Goal: Task Accomplishment & Management: Use online tool/utility

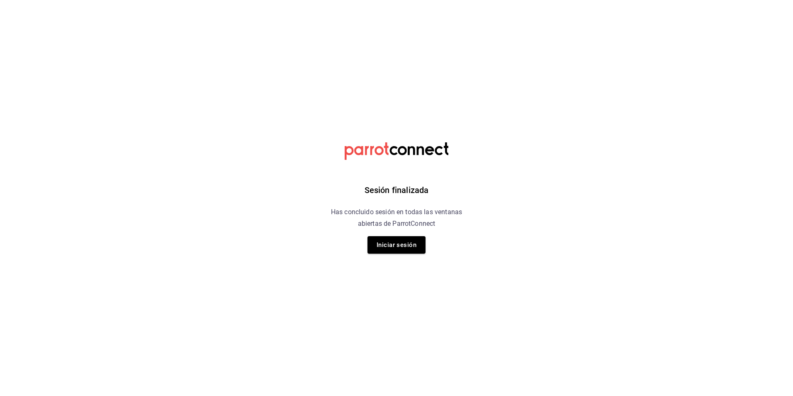
click at [426, 244] on div "Sesión finalizada Has concluido sesión en todas las ventanas abiertas de Parrot…" at bounding box center [397, 198] width 210 height 396
click at [416, 249] on button "Iniciar sesión" at bounding box center [397, 244] width 58 height 17
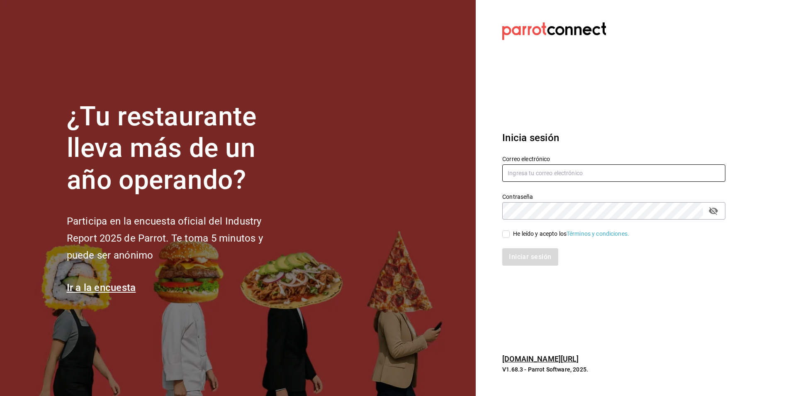
type input "[PERSON_NAME][EMAIL_ADDRESS][PERSON_NAME][DOMAIN_NAME]"
click at [550, 173] on input "[PERSON_NAME][EMAIL_ADDRESS][PERSON_NAME][DOMAIN_NAME]" at bounding box center [613, 172] width 223 height 17
click at [505, 237] on input "He leído y acepto los Términos y condiciones." at bounding box center [505, 233] width 7 height 7
checkbox input "true"
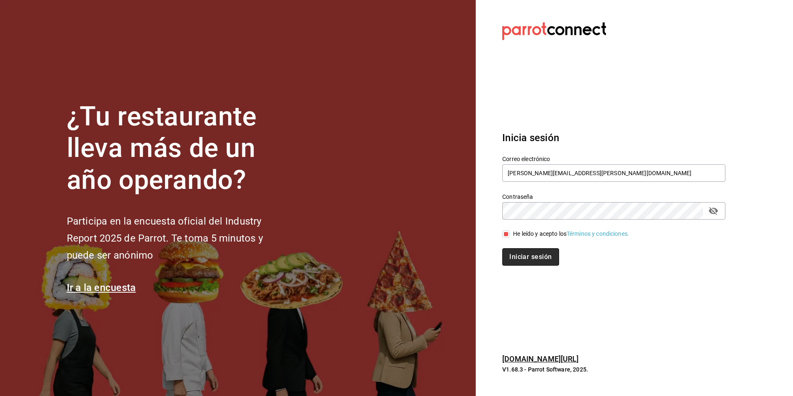
click at [517, 255] on button "Iniciar sesión" at bounding box center [530, 256] width 56 height 17
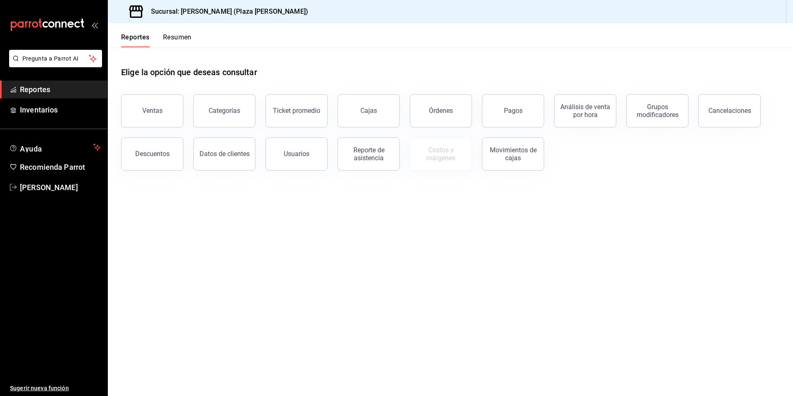
click at [182, 34] on button "Resumen" at bounding box center [177, 40] width 29 height 14
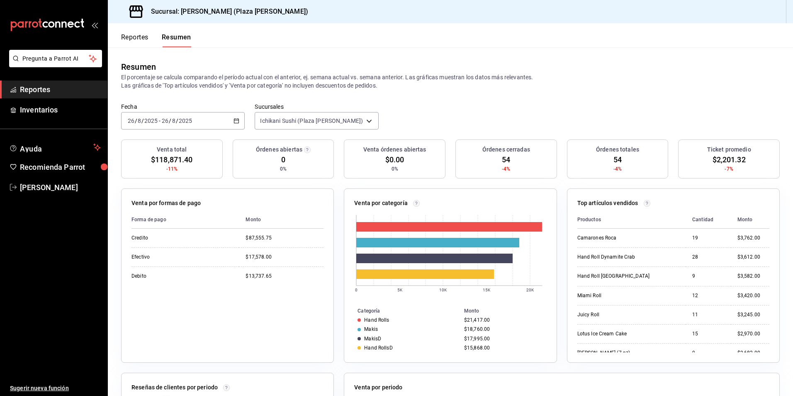
click at [137, 39] on button "Reportes" at bounding box center [134, 40] width 27 height 14
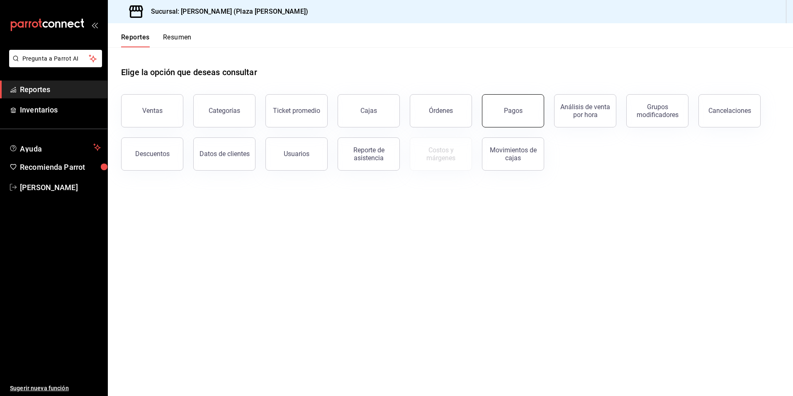
click at [526, 107] on button "Pagos" at bounding box center [513, 110] width 62 height 33
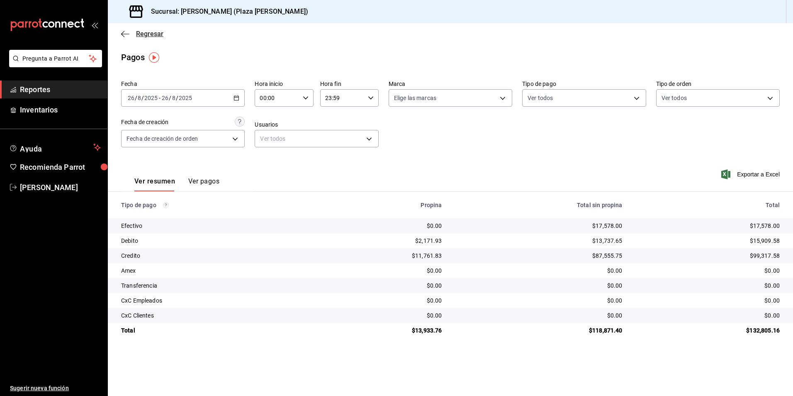
click at [146, 33] on span "Regresar" at bounding box center [149, 34] width 27 height 8
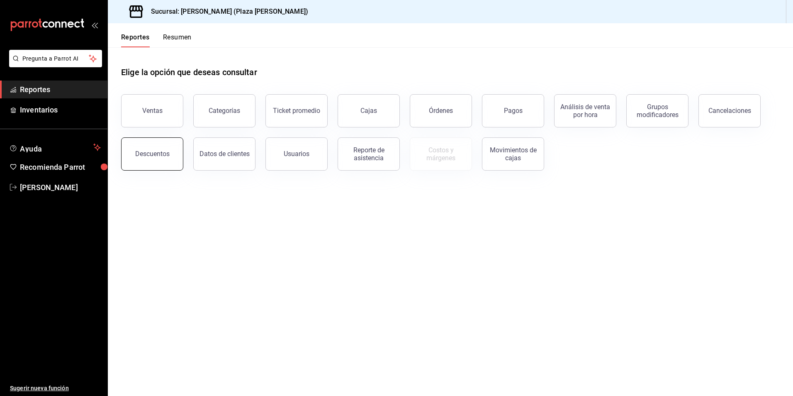
click at [154, 157] on div "Descuentos" at bounding box center [152, 154] width 34 height 8
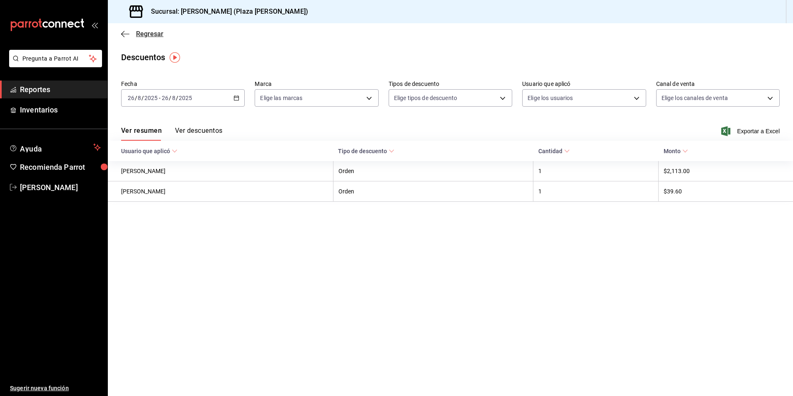
click at [137, 32] on span "Regresar" at bounding box center [149, 34] width 27 height 8
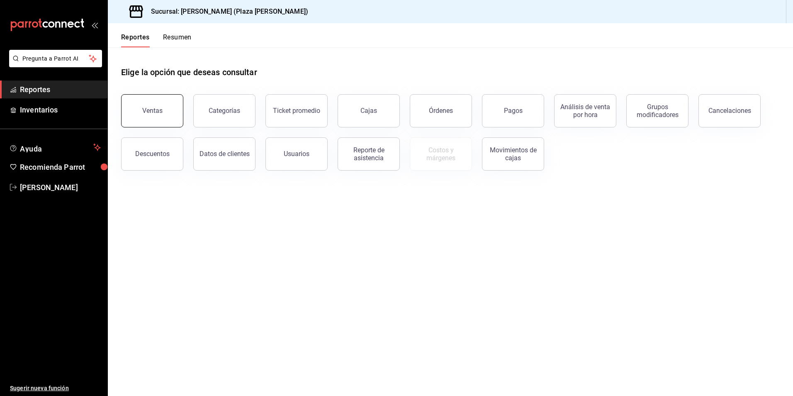
click at [149, 115] on button "Ventas" at bounding box center [152, 110] width 62 height 33
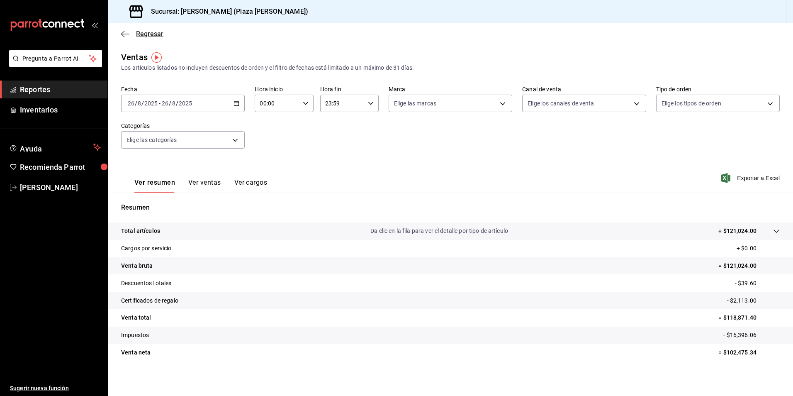
click at [146, 35] on span "Regresar" at bounding box center [149, 34] width 27 height 8
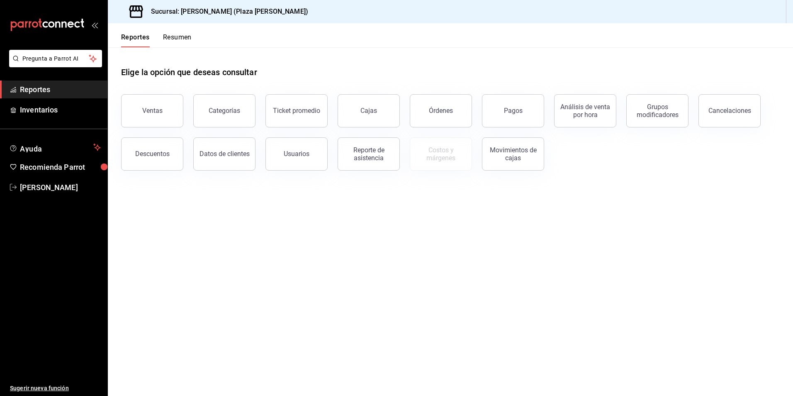
click at [180, 34] on button "Resumen" at bounding box center [177, 40] width 29 height 14
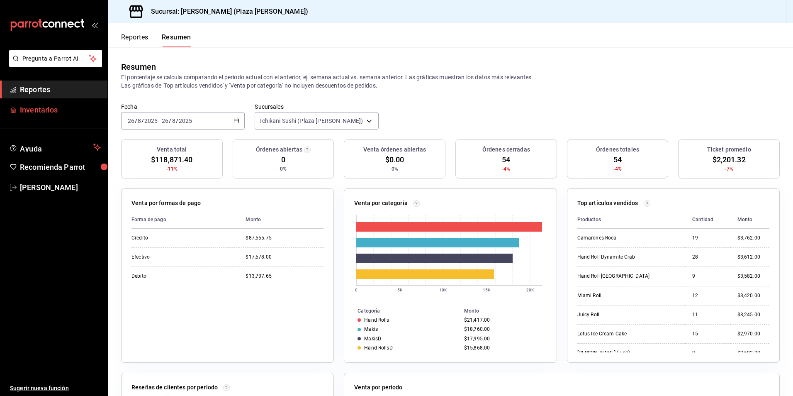
click at [65, 103] on link "Inventarios" at bounding box center [53, 110] width 107 height 18
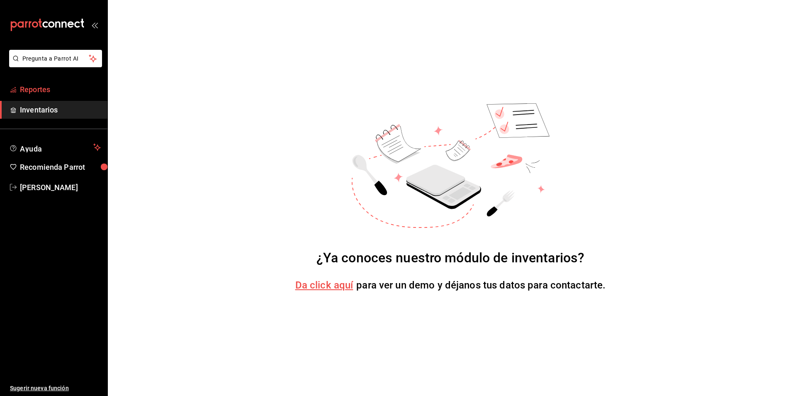
click at [59, 95] on link "Reportes" at bounding box center [53, 89] width 107 height 18
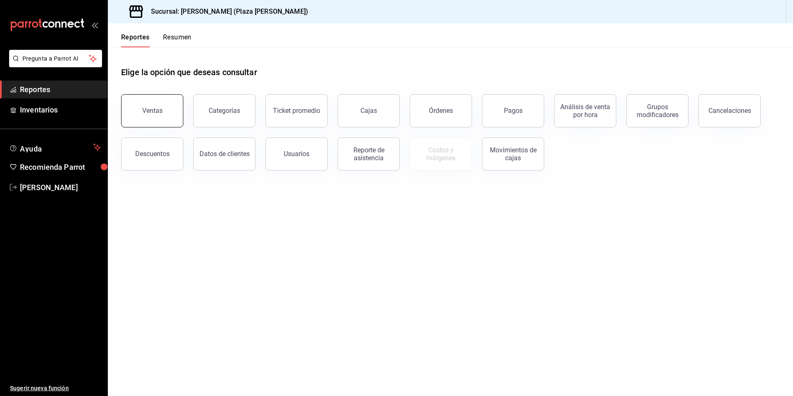
click at [149, 104] on button "Ventas" at bounding box center [152, 110] width 62 height 33
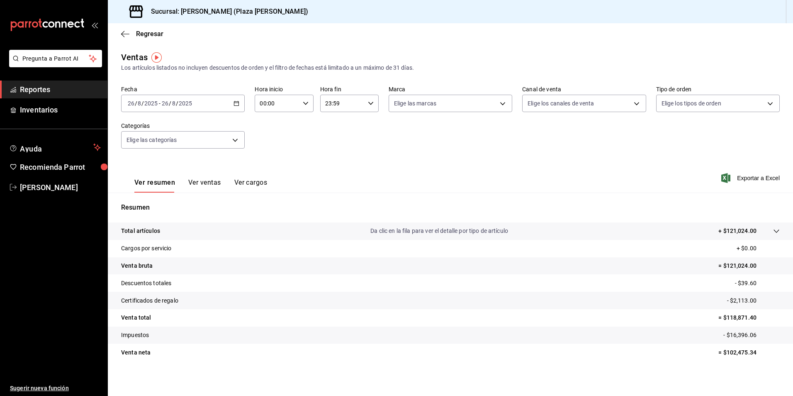
click at [234, 102] on icon "button" at bounding box center [237, 103] width 6 height 6
click at [159, 149] on span "Ayer" at bounding box center [160, 147] width 64 height 9
click at [232, 107] on div "2025-08-25 25 / 8 / 2025 - 2025-08-25 25 / 8 / 2025" at bounding box center [183, 103] width 124 height 17
click at [178, 125] on span "Hoy" at bounding box center [160, 128] width 64 height 9
click at [208, 185] on button "Ver ventas" at bounding box center [204, 185] width 33 height 14
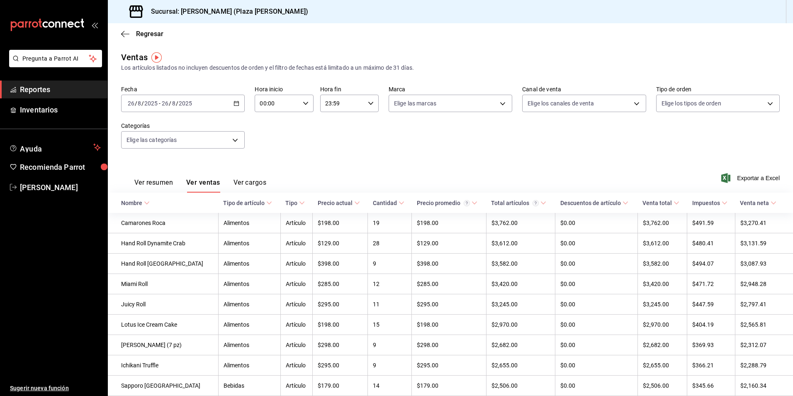
click at [746, 178] on span "Exportar a Excel" at bounding box center [751, 178] width 57 height 10
click at [482, 143] on div "Fecha 2025-08-26 26 / 8 / 2025 - 2025-08-26 26 / 8 / 2025 Hora inicio 00:00 Hor…" at bounding box center [450, 121] width 659 height 73
click at [234, 102] on icon "button" at bounding box center [237, 103] width 6 height 6
click at [160, 131] on span "Hoy" at bounding box center [160, 128] width 64 height 9
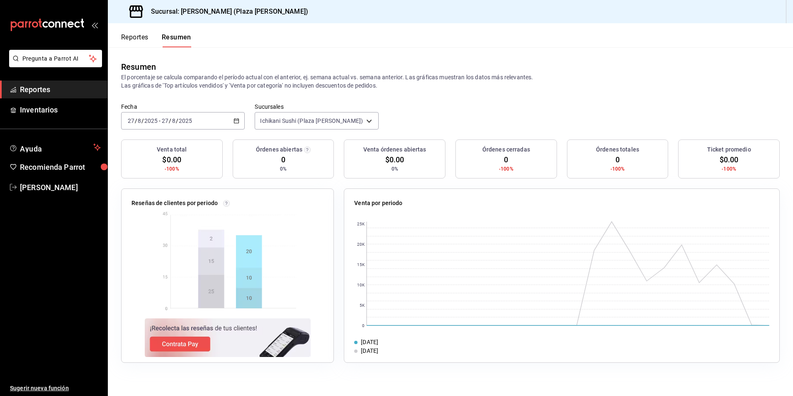
click at [239, 121] on icon "button" at bounding box center [237, 121] width 6 height 6
click at [160, 160] on span "Ayer" at bounding box center [160, 164] width 64 height 9
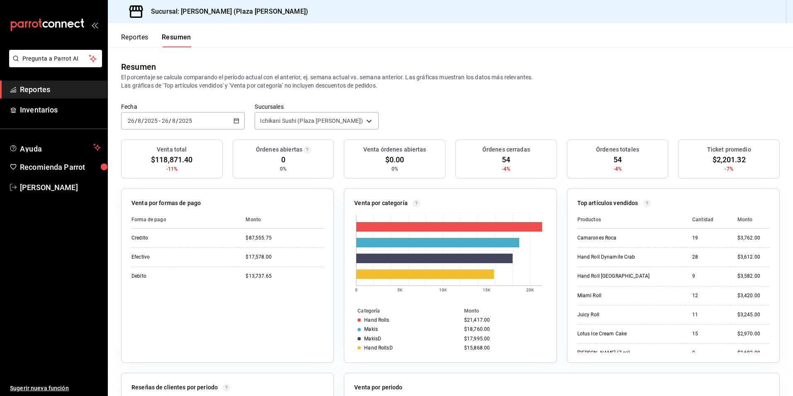
click at [52, 92] on span "Reportes" at bounding box center [60, 89] width 81 height 11
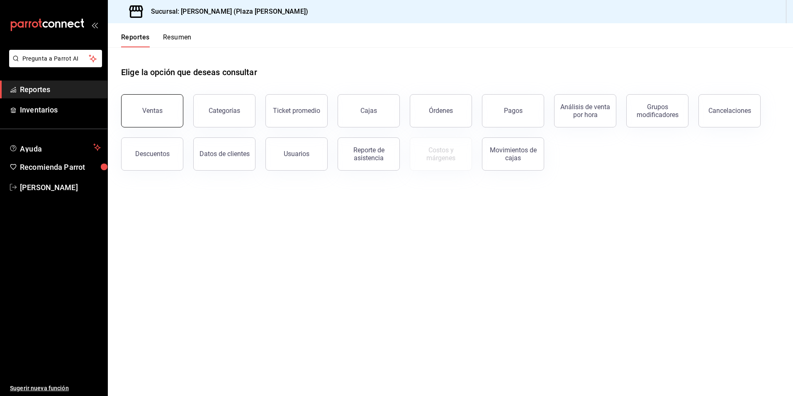
click at [170, 117] on button "Ventas" at bounding box center [152, 110] width 62 height 33
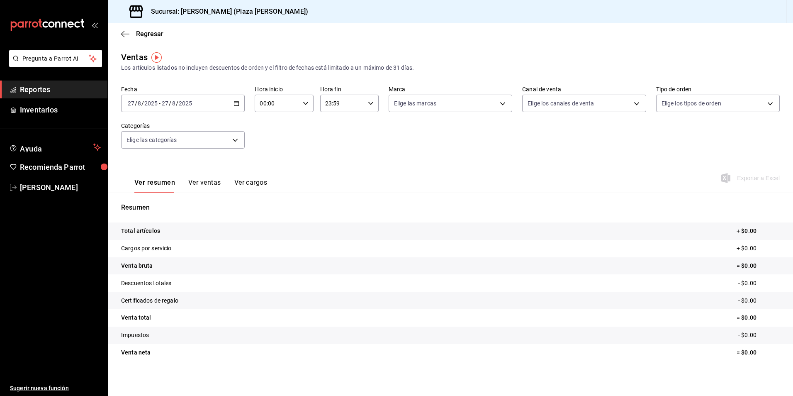
click at [230, 107] on div "2025-08-27 27 / 8 / 2025 - 2025-08-27 27 / 8 / 2025" at bounding box center [183, 103] width 124 height 17
click at [165, 146] on span "Ayer" at bounding box center [160, 147] width 64 height 9
click at [201, 176] on div "Ver resumen Ver ventas Ver cargos" at bounding box center [194, 180] width 146 height 24
click at [201, 182] on button "Ver ventas" at bounding box center [204, 185] width 33 height 14
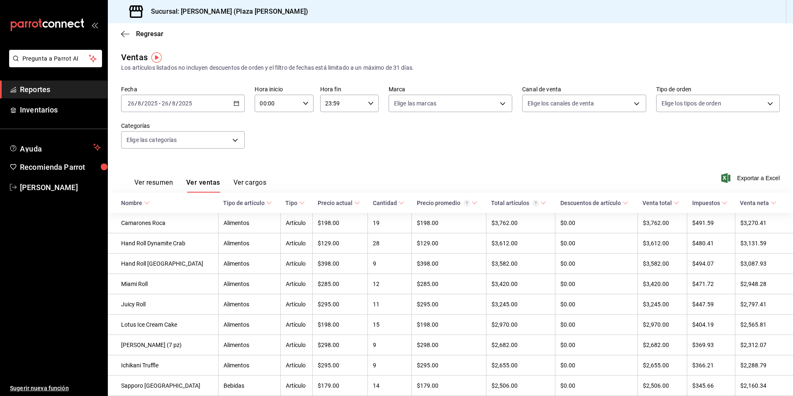
click at [728, 184] on div "Ver resumen Ver ventas Ver cargos Exportar a Excel" at bounding box center [450, 176] width 685 height 34
click at [729, 181] on span "Exportar a Excel" at bounding box center [751, 178] width 57 height 10
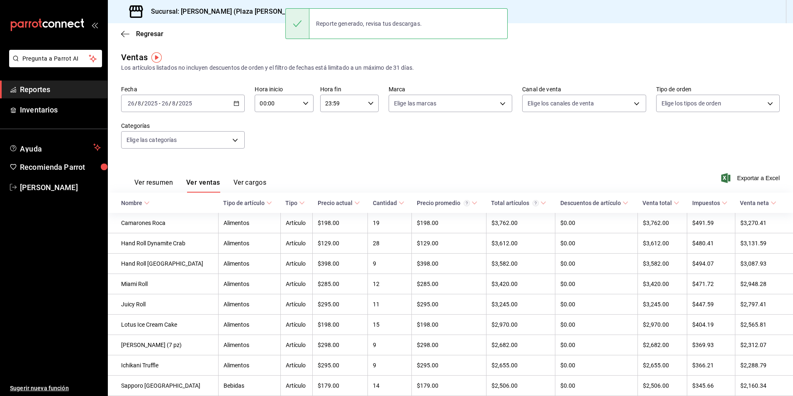
click at [538, 168] on div "Ver resumen Ver ventas Ver cargos Exportar a Excel" at bounding box center [450, 176] width 685 height 34
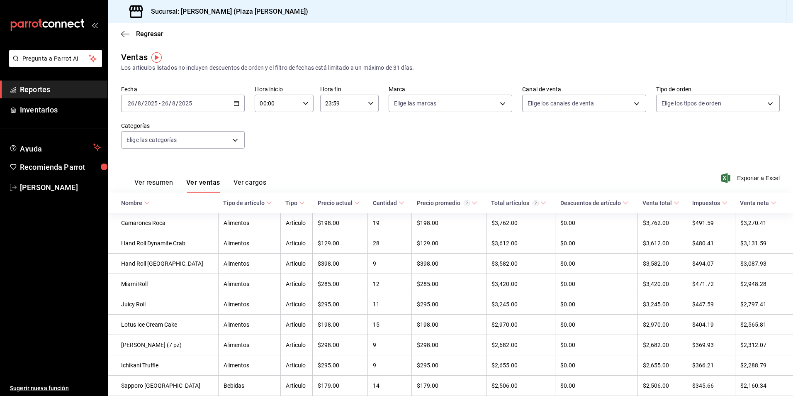
click at [56, 87] on span "Reportes" at bounding box center [60, 89] width 81 height 11
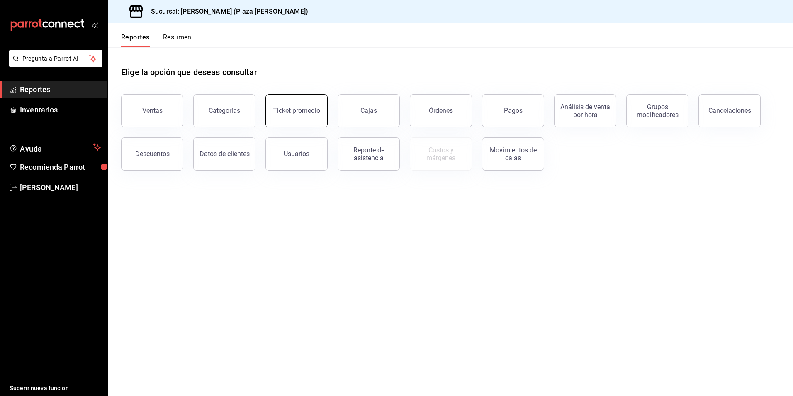
click at [301, 121] on button "Ticket promedio" at bounding box center [297, 110] width 62 height 33
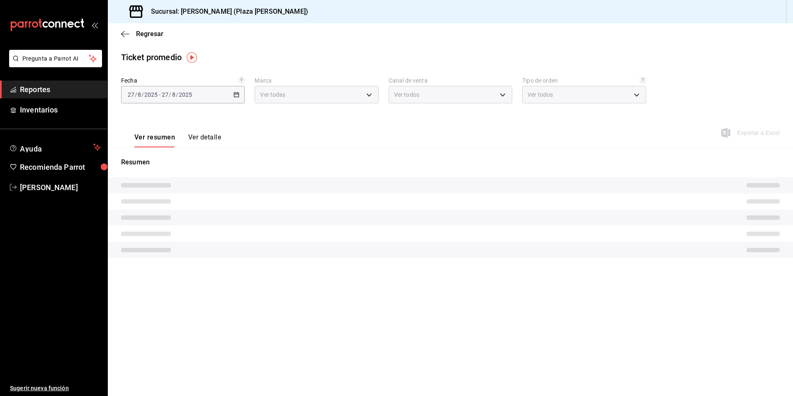
type input "abc0a998-24f3-49b9-87eb-b6f27766d4d5"
type input "PARROT,UBER_EATS,RAPPI,DIDI_FOOD,ONLINE"
type input "c62a6c8a-5deb-4e34-9cb3-511eee532814,EXTERNAL"
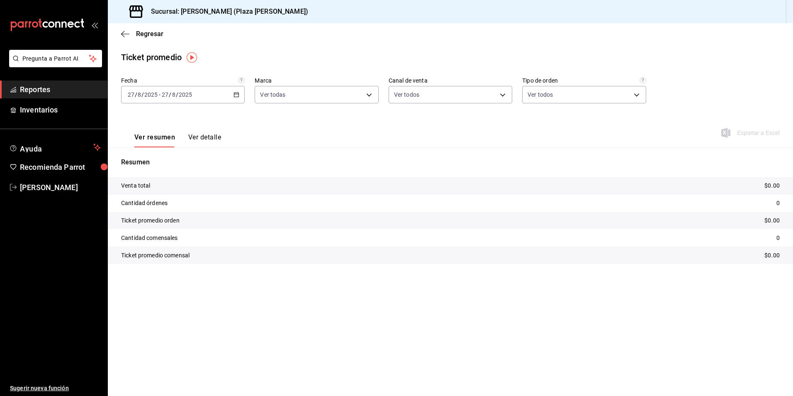
click at [237, 93] on icon "button" at bounding box center [237, 95] width 6 height 6
click at [164, 140] on span "Ayer" at bounding box center [160, 138] width 64 height 9
click at [197, 135] on button "Ver detalle" at bounding box center [204, 140] width 33 height 14
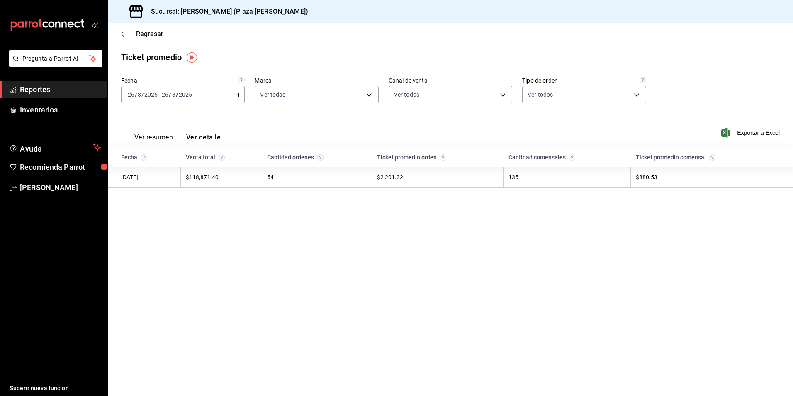
click at [461, 299] on main "Regresar Ticket promedio Fecha 2025-08-26 26 / 8 / 2025 - 2025-08-26 26 / 8 / 2…" at bounding box center [450, 209] width 685 height 373
click at [62, 100] on ul "Reportes Inventarios" at bounding box center [53, 99] width 107 height 38
click at [62, 96] on link "Reportes" at bounding box center [53, 89] width 107 height 18
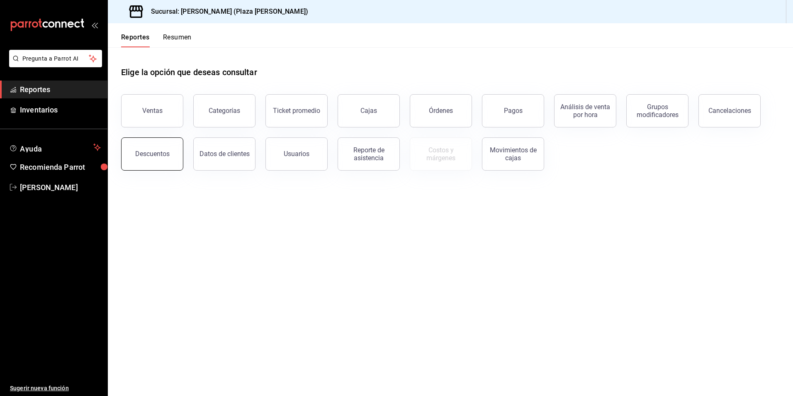
click at [159, 143] on button "Descuentos" at bounding box center [152, 153] width 62 height 33
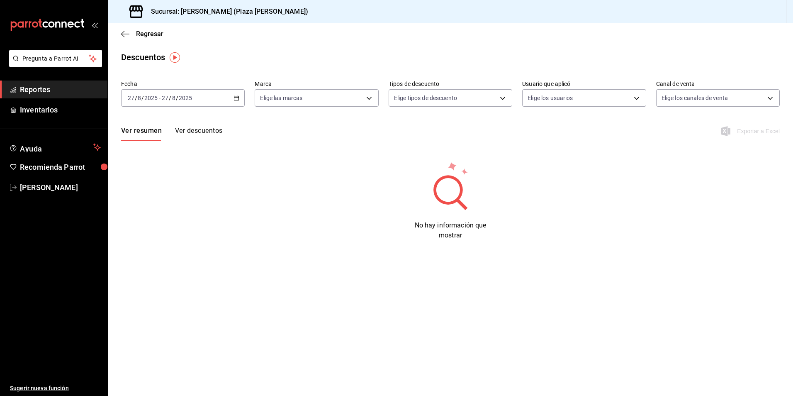
click at [234, 99] on \(Stroke\) "button" at bounding box center [236, 98] width 5 height 5
click at [180, 136] on li "Ayer" at bounding box center [161, 141] width 78 height 19
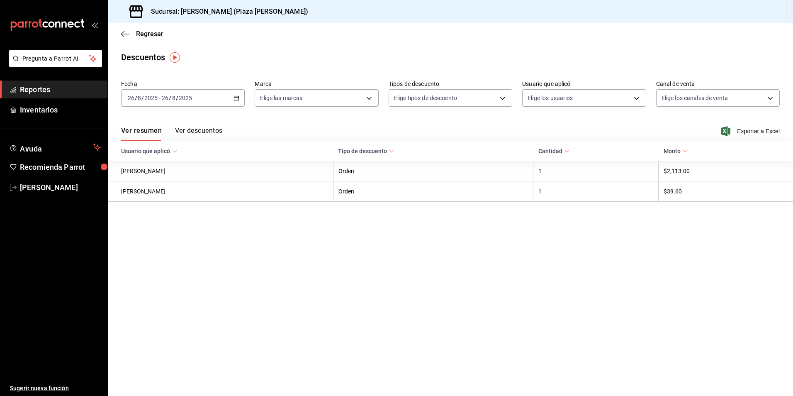
click at [210, 142] on th "Usuario que aplicó" at bounding box center [220, 151] width 225 height 20
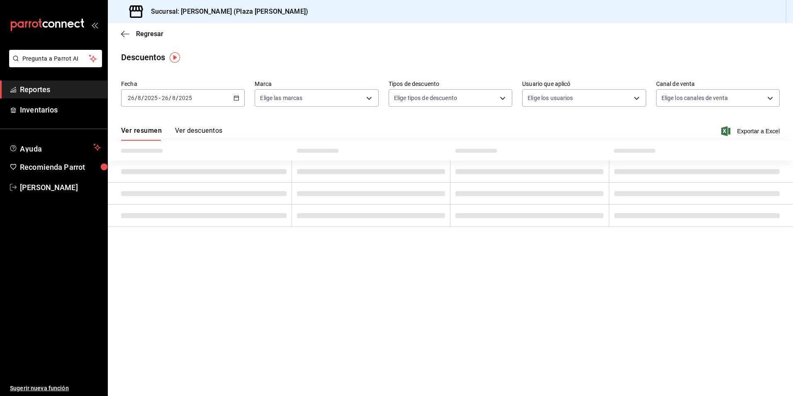
click at [202, 128] on button "Ver descuentos" at bounding box center [198, 134] width 47 height 14
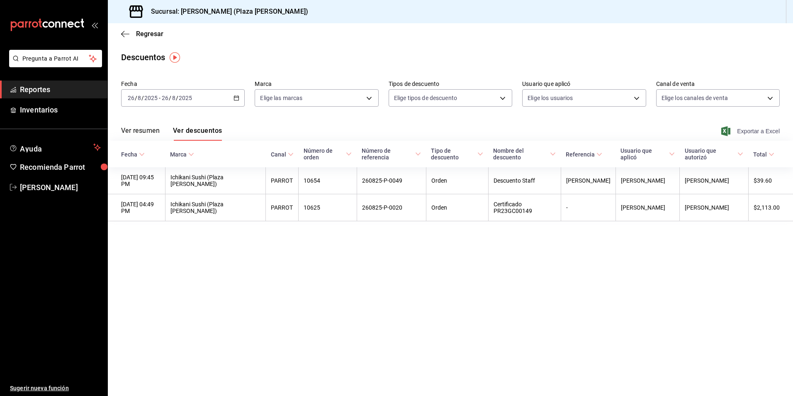
click at [754, 132] on span "Exportar a Excel" at bounding box center [751, 131] width 57 height 10
click at [47, 92] on span "Reportes" at bounding box center [60, 89] width 81 height 11
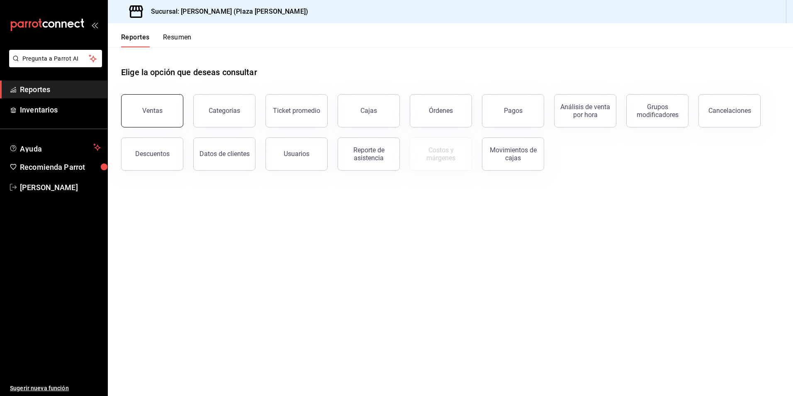
click at [151, 113] on div "Ventas" at bounding box center [152, 111] width 20 height 8
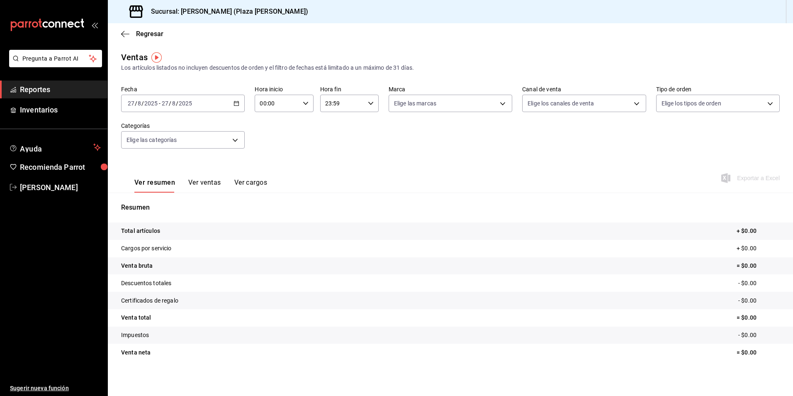
click at [194, 107] on div "2025-08-27 27 / 8 / 2025 - 2025-08-27 27 / 8 / 2025" at bounding box center [183, 103] width 124 height 17
click at [168, 143] on span "Ayer" at bounding box center [160, 147] width 64 height 9
click at [217, 180] on button "Ver ventas" at bounding box center [204, 185] width 33 height 14
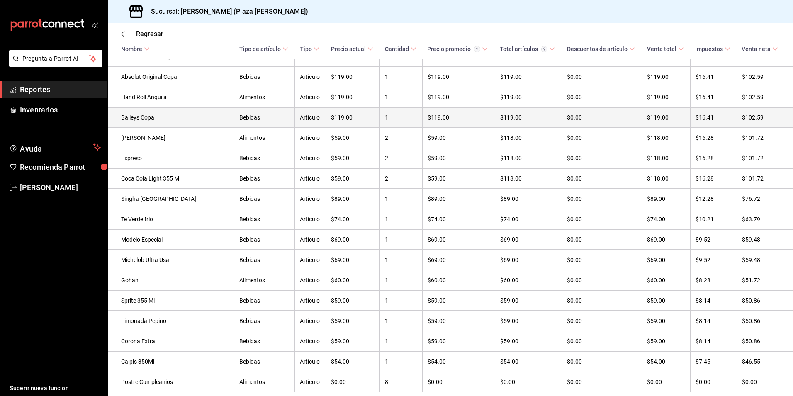
scroll to position [2497, 0]
